Goal: Task Accomplishment & Management: Use online tool/utility

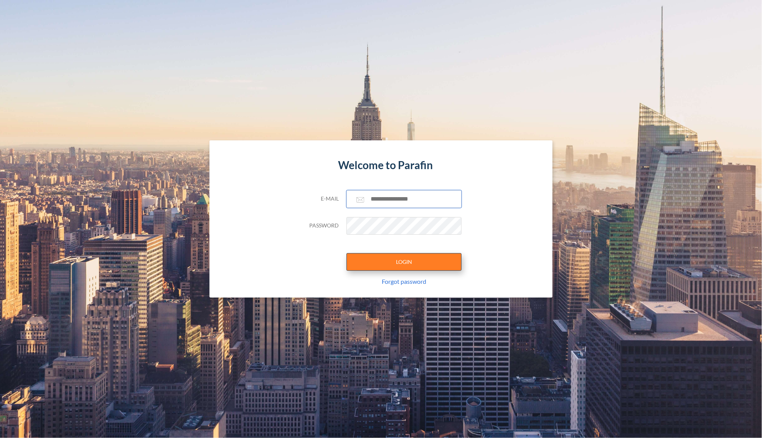
type input "**********"
click at [393, 260] on button "LOGIN" at bounding box center [403, 262] width 115 height 18
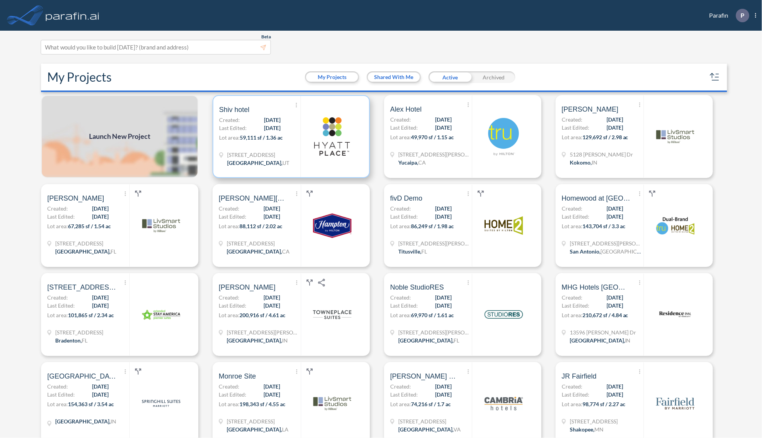
click at [275, 144] on p "Lot area: 59,111 sf / 1.36 ac" at bounding box center [259, 138] width 81 height 11
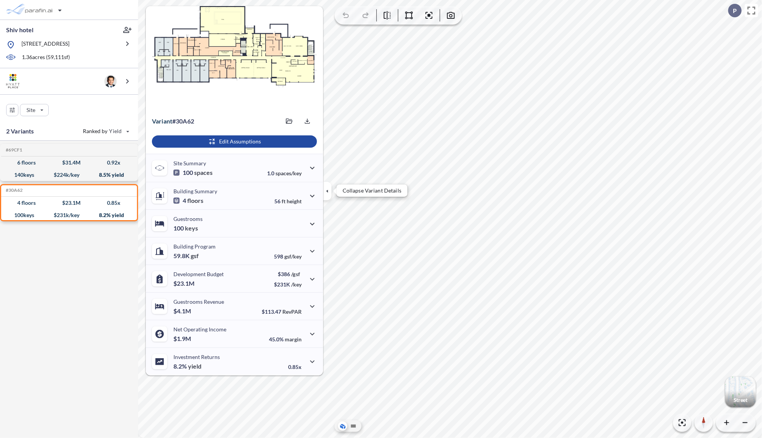
click at [325, 195] on button "button" at bounding box center [327, 191] width 8 height 18
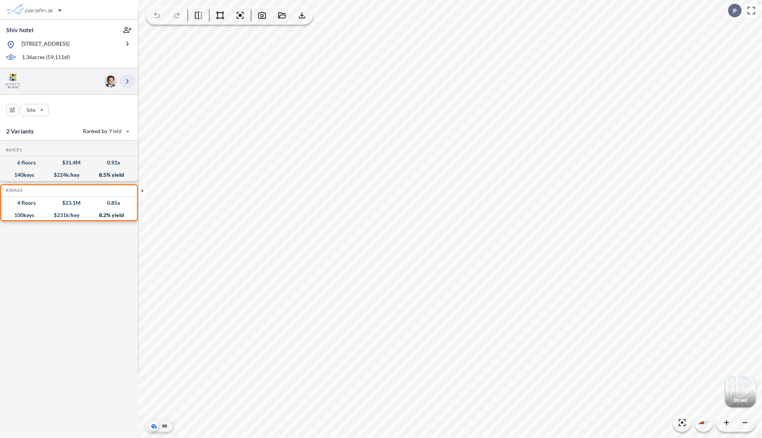
click at [125, 86] on icon "button" at bounding box center [127, 81] width 9 height 9
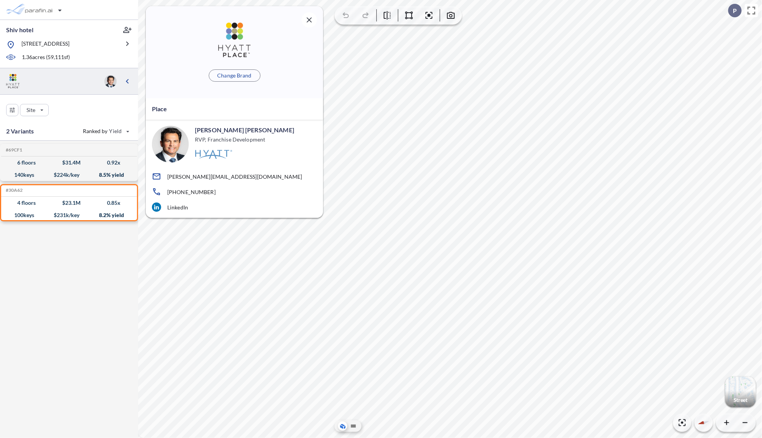
drag, startPoint x: 126, startPoint y: 83, endPoint x: 126, endPoint y: 69, distance: 13.8
click at [126, 83] on icon "button" at bounding box center [127, 81] width 9 height 9
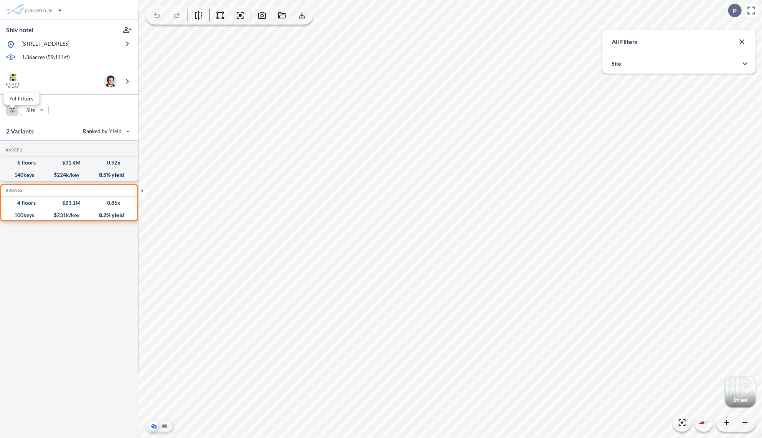
scroll to position [170, 153]
click at [672, 63] on div at bounding box center [678, 64] width 153 height 20
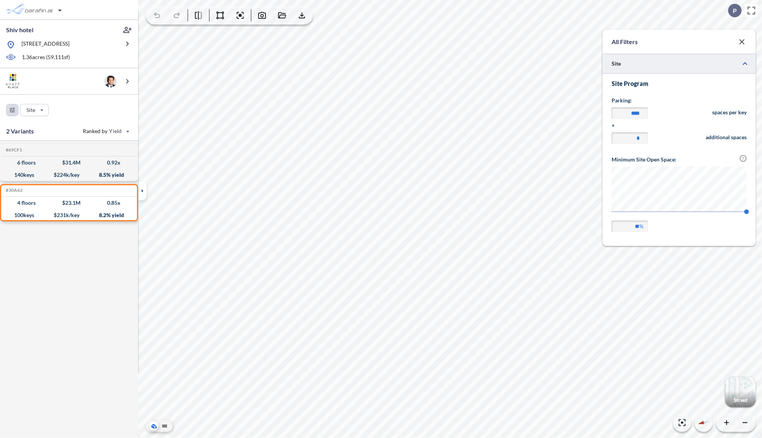
click at [147, 191] on div at bounding box center [150, 191] width 25 height 48
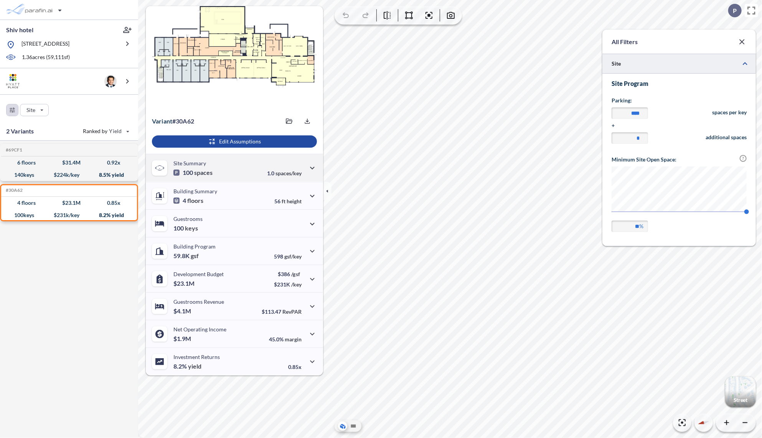
click at [216, 167] on div "Site Summary 100 spaces 1.0 spaces/key" at bounding box center [234, 168] width 177 height 28
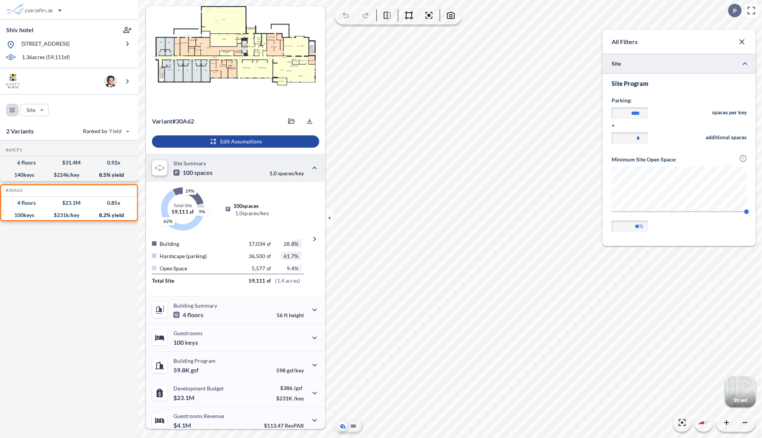
drag, startPoint x: 725, startPoint y: 395, endPoint x: 735, endPoint y: 386, distance: 13.8
click at [738, 388] on div "button" at bounding box center [740, 392] width 31 height 31
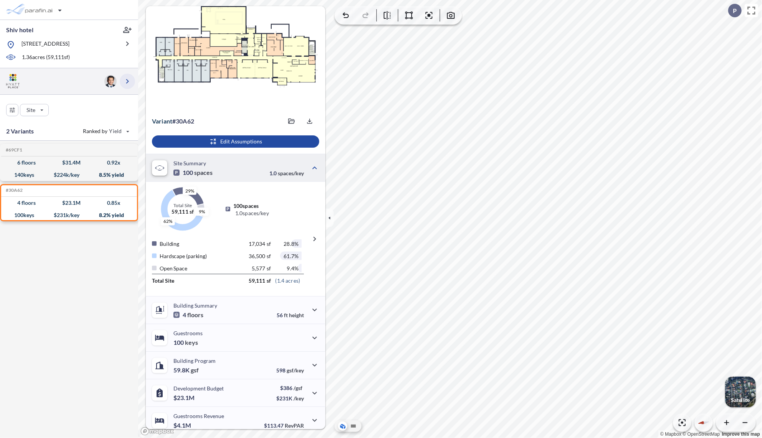
click at [129, 86] on icon "button" at bounding box center [127, 81] width 9 height 9
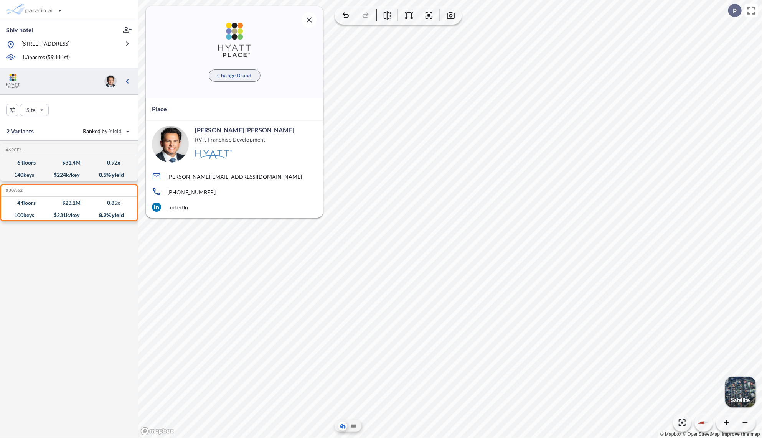
click at [239, 74] on p "Change Brand" at bounding box center [234, 76] width 34 height 8
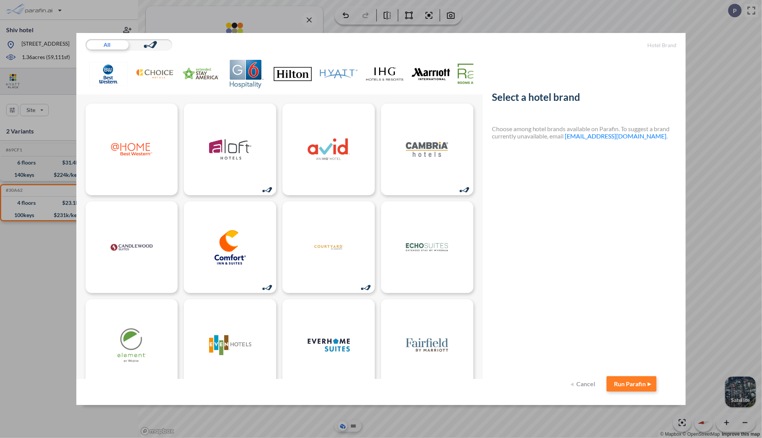
click at [331, 77] on img at bounding box center [338, 74] width 38 height 28
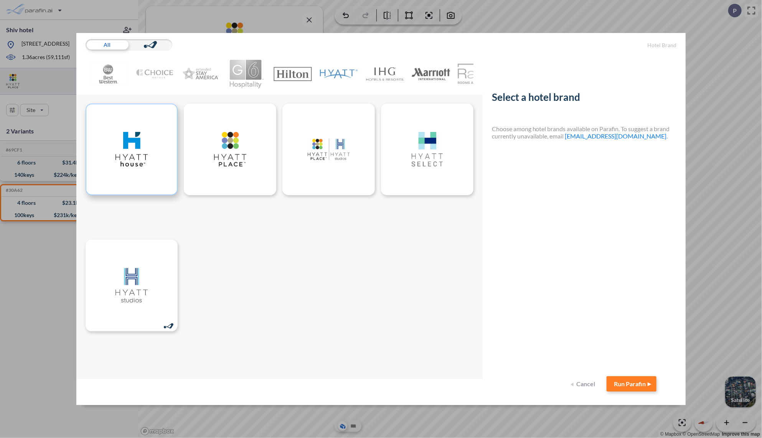
click at [134, 154] on img at bounding box center [131, 149] width 42 height 35
click at [629, 386] on button "Run Parafin" at bounding box center [631, 383] width 50 height 15
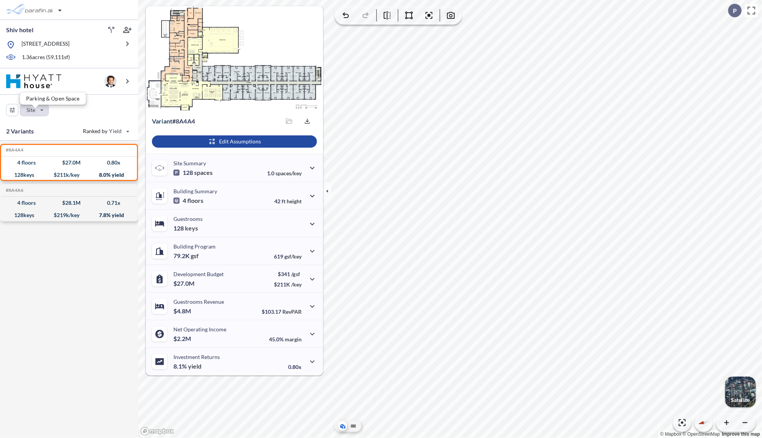
drag, startPoint x: 48, startPoint y: 118, endPoint x: 30, endPoint y: 116, distance: 18.2
click at [30, 116] on div "button" at bounding box center [34, 110] width 28 height 12
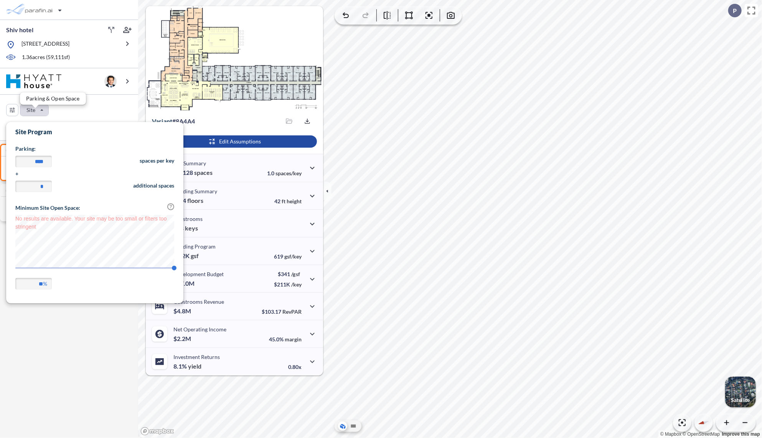
scroll to position [179, 177]
click at [30, 115] on div "button" at bounding box center [34, 110] width 28 height 12
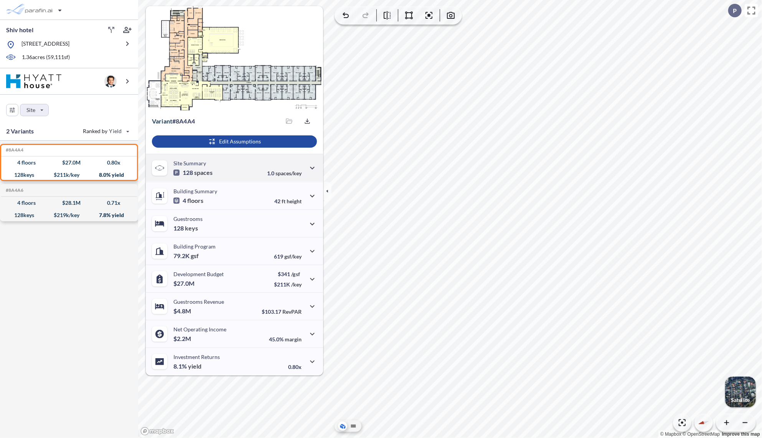
click at [217, 170] on div "Site Summary 128 spaces 1.0 spaces/key" at bounding box center [234, 168] width 177 height 28
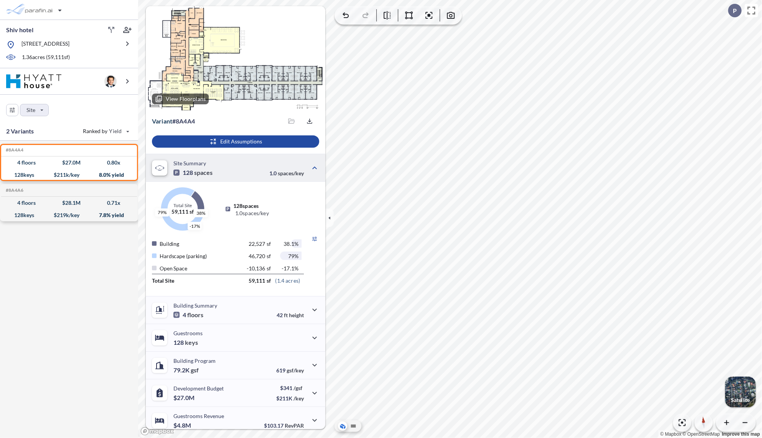
click at [300, 80] on preview at bounding box center [235, 58] width 179 height 104
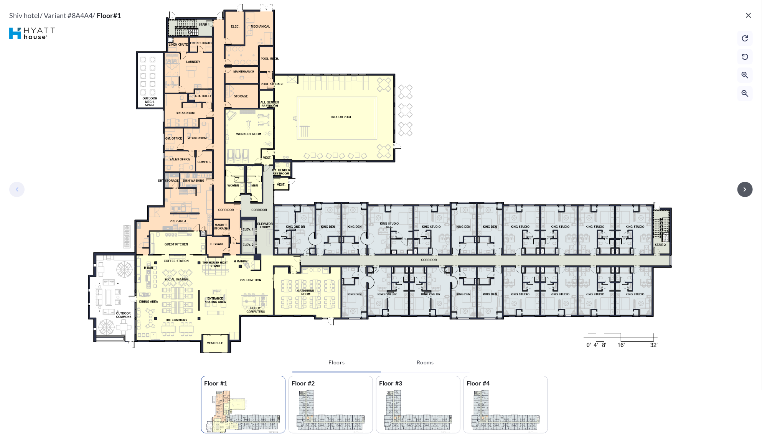
click at [741, 195] on button "button" at bounding box center [744, 189] width 15 height 15
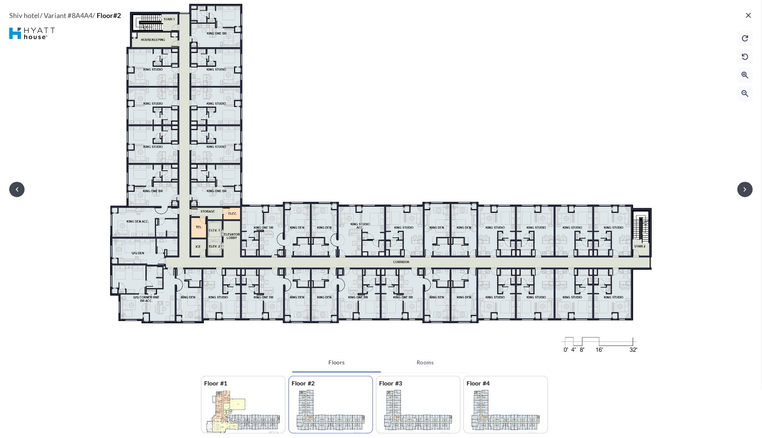
click at [748, 13] on icon "button" at bounding box center [747, 15] width 9 height 9
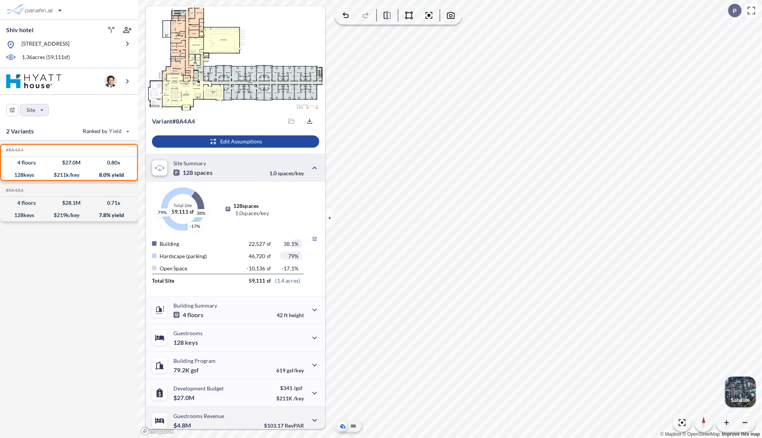
scroll to position [60, 0]
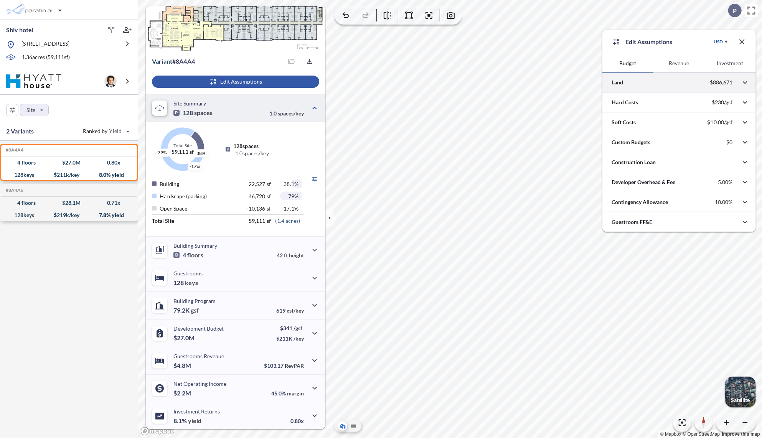
click at [642, 86] on div at bounding box center [678, 82] width 153 height 20
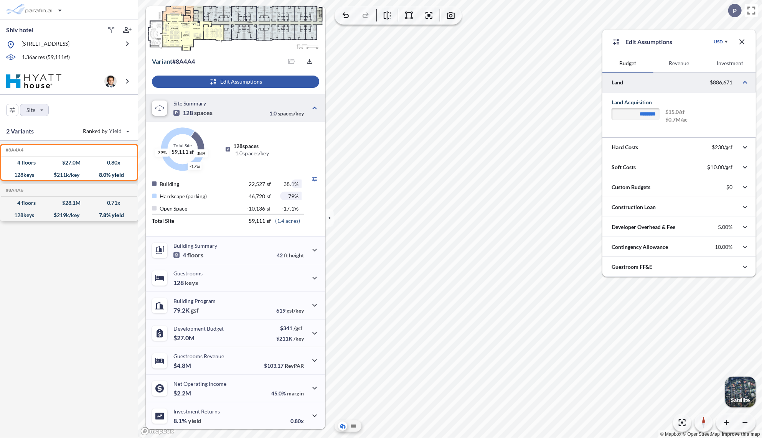
drag, startPoint x: 678, startPoint y: 63, endPoint x: 695, endPoint y: 67, distance: 17.1
click at [678, 63] on button "Revenue" at bounding box center [678, 63] width 51 height 18
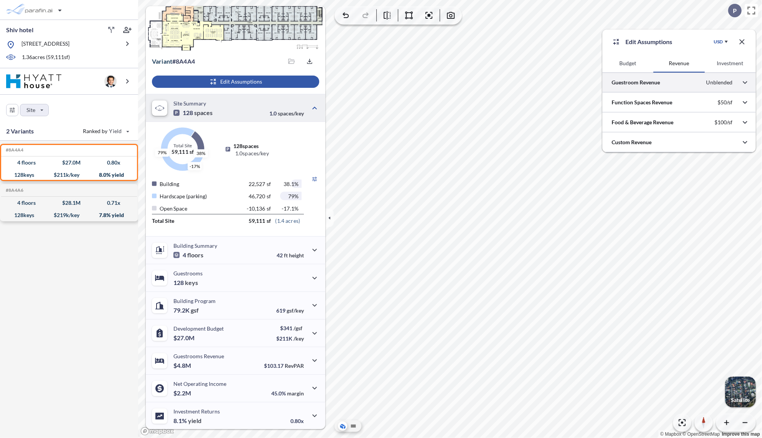
click at [632, 69] on button "Budget" at bounding box center [627, 63] width 51 height 18
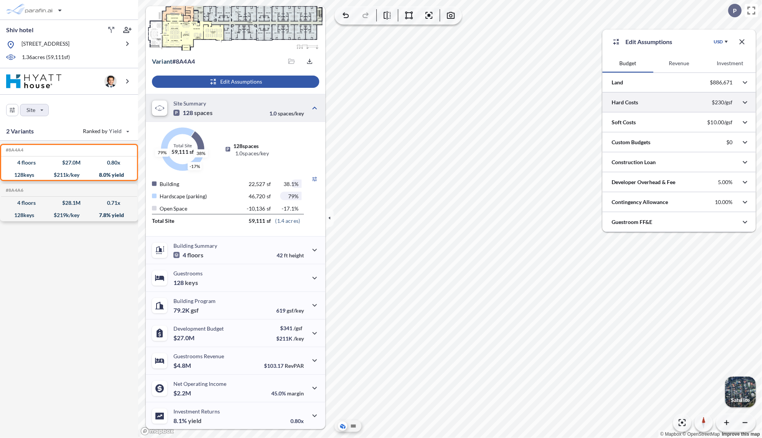
click at [626, 104] on div at bounding box center [678, 102] width 153 height 20
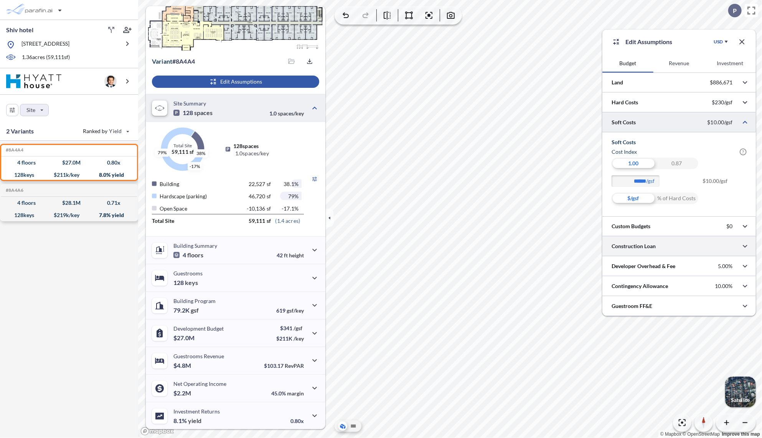
click at [630, 247] on div at bounding box center [678, 246] width 153 height 20
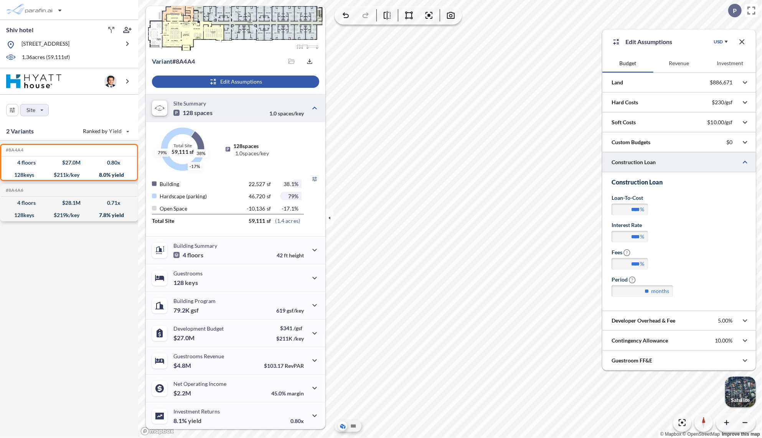
click at [744, 44] on icon "button" at bounding box center [741, 41] width 5 height 5
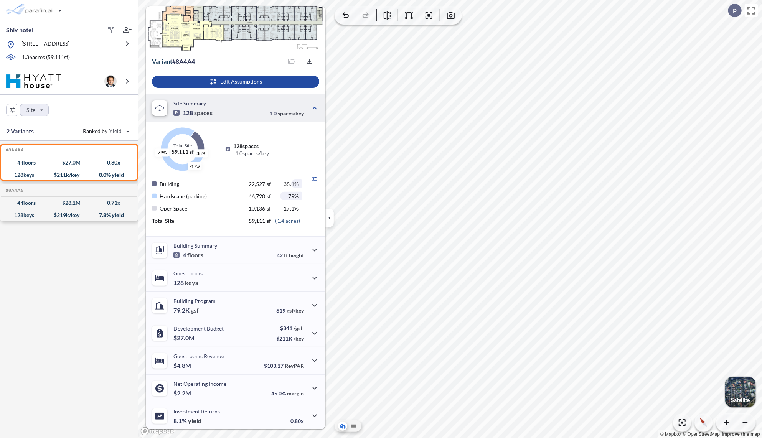
click at [327, 213] on button "button" at bounding box center [329, 218] width 8 height 18
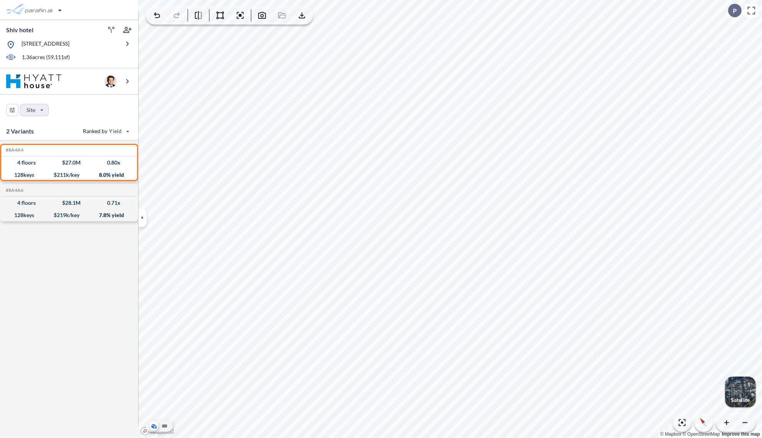
click at [734, 385] on div "button" at bounding box center [740, 392] width 31 height 31
click at [680, 423] on icon "button" at bounding box center [681, 422] width 9 height 9
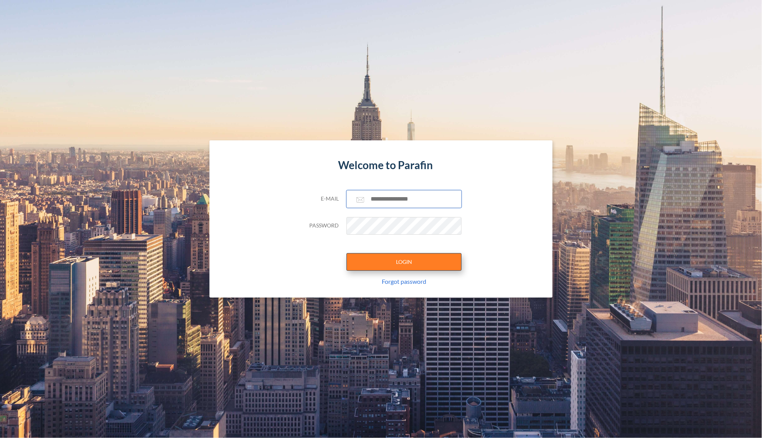
type input "**********"
click at [399, 263] on button "LOGIN" at bounding box center [403, 262] width 115 height 18
